Goal: Information Seeking & Learning: Learn about a topic

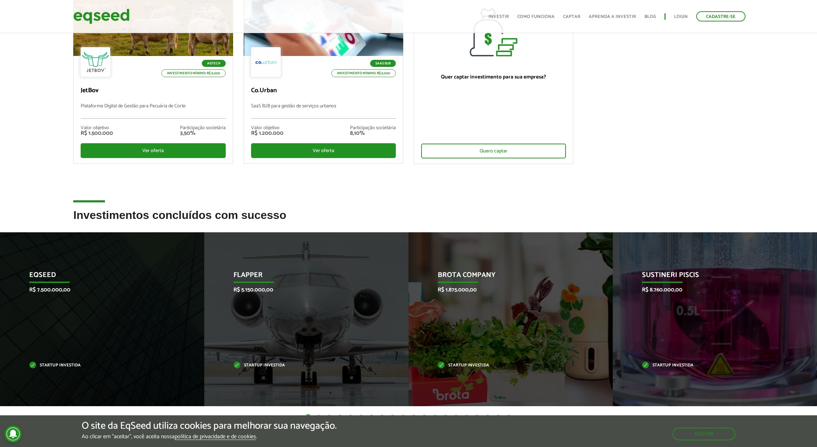
scroll to position [141, 0]
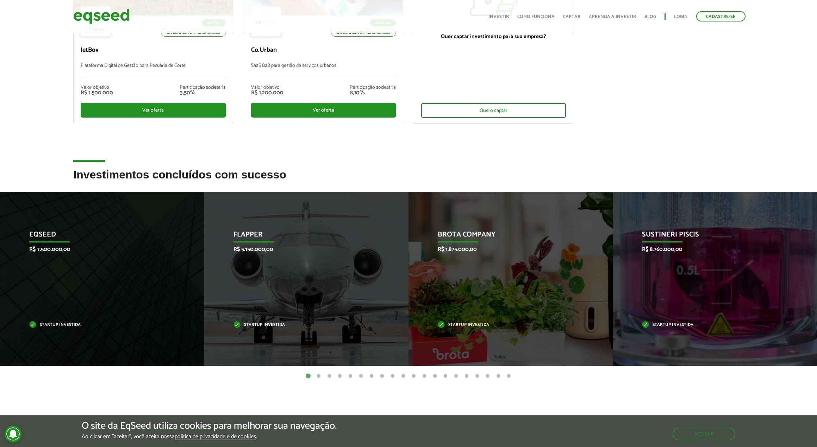
click at [316, 375] on button "2" at bounding box center [318, 376] width 7 height 7
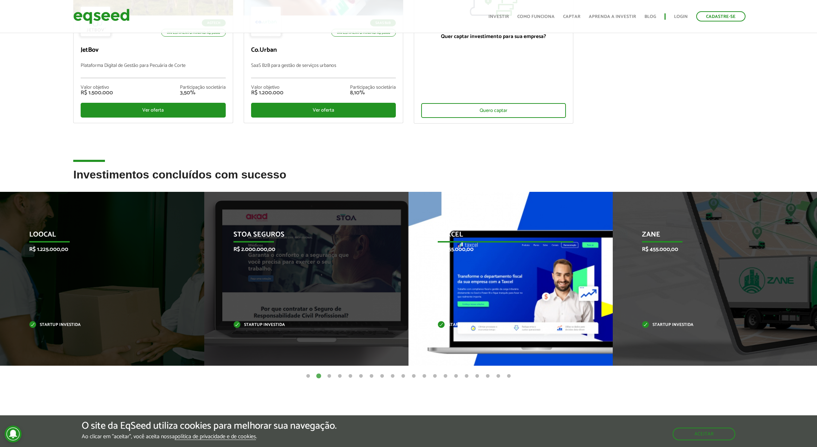
click at [510, 275] on div "Taxcel R$ 955.000,00 Startup investida" at bounding box center [506, 279] width 194 height 174
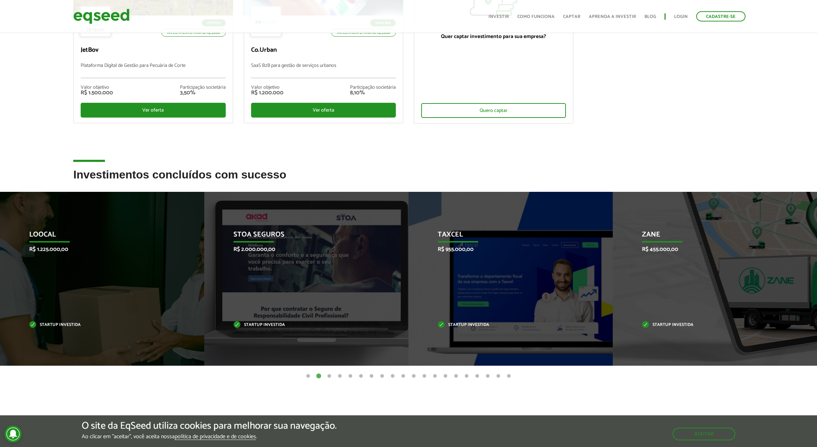
click at [330, 378] on button "3" at bounding box center [329, 376] width 7 height 7
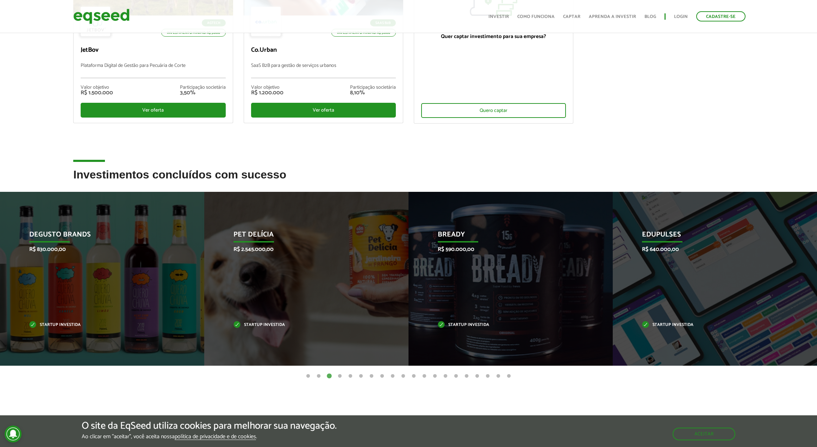
click at [340, 378] on button "4" at bounding box center [339, 376] width 7 height 7
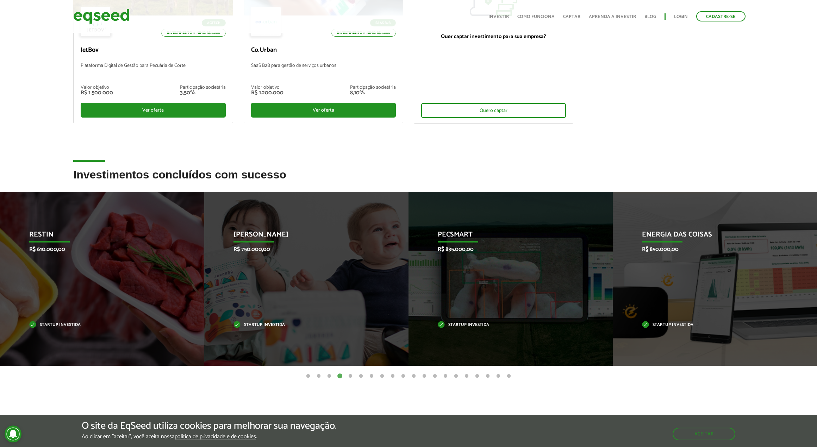
click at [350, 377] on button "5" at bounding box center [350, 376] width 7 height 7
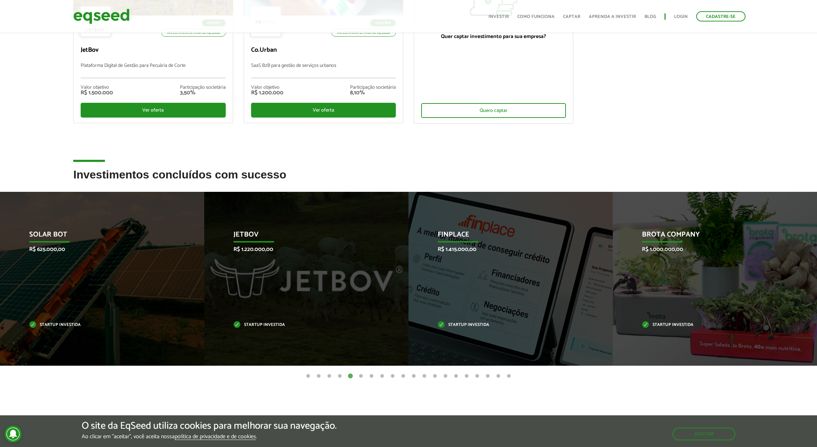
click at [362, 376] on button "6" at bounding box center [361, 376] width 7 height 7
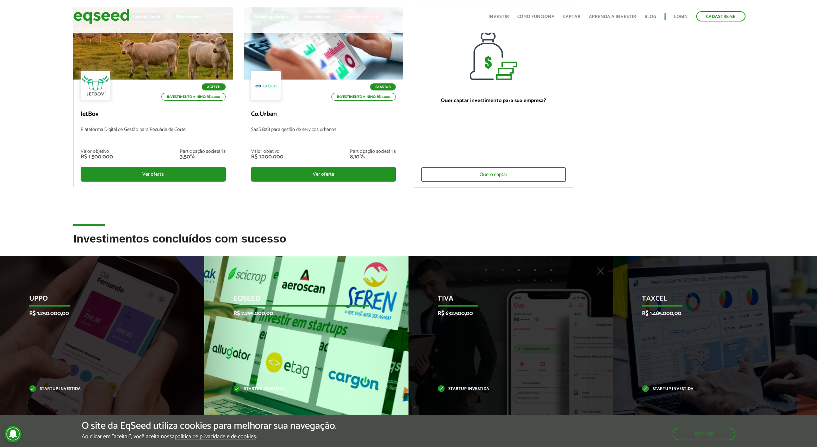
scroll to position [0, 0]
